Goal: Navigation & Orientation: Find specific page/section

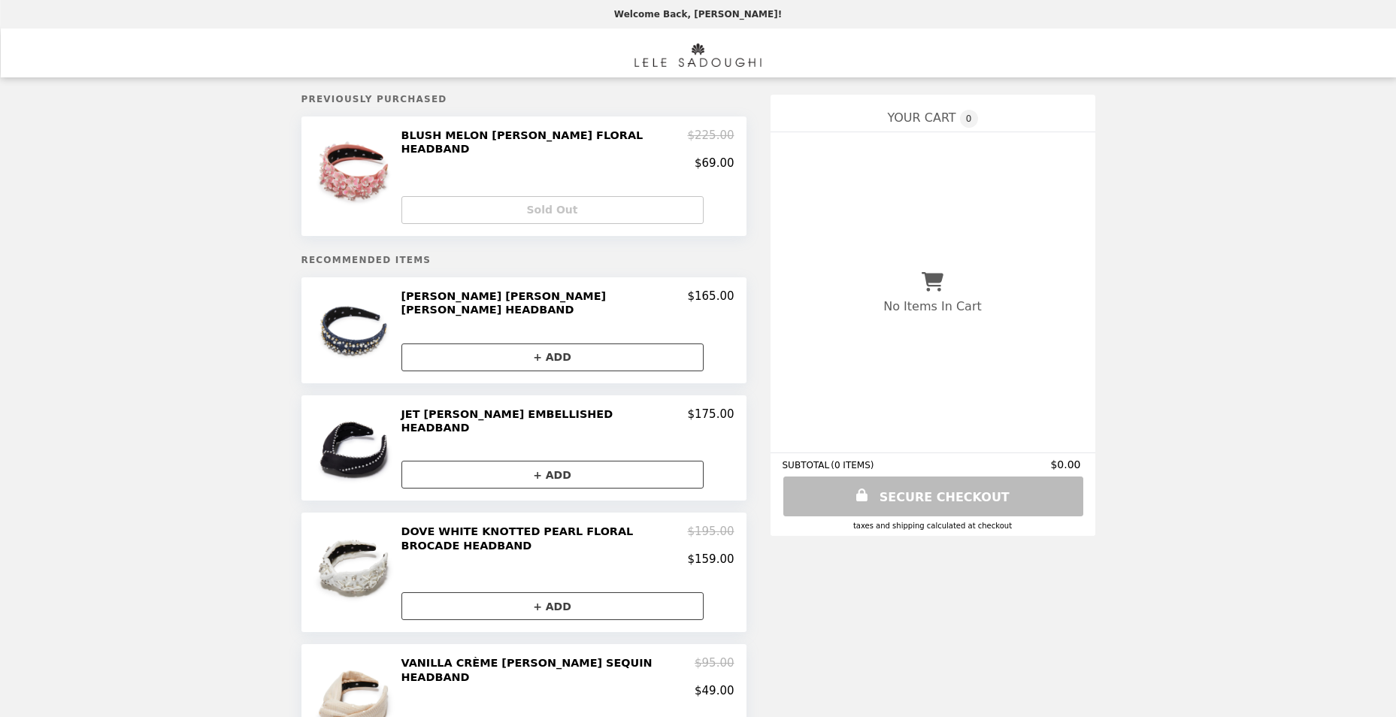
click at [690, 62] on img "Main" at bounding box center [698, 53] width 126 height 31
